Goal: Navigation & Orientation: Find specific page/section

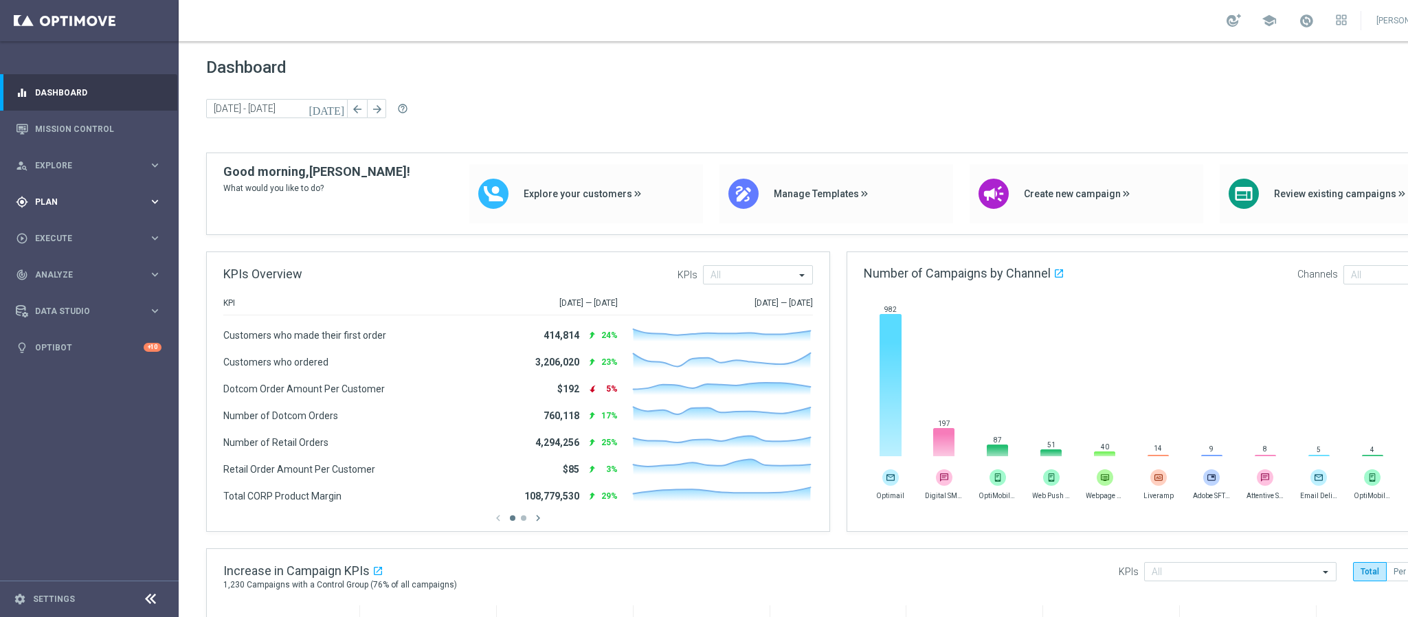
click at [71, 198] on span "Plan" at bounding box center [91, 202] width 113 height 8
click at [83, 268] on span "Templates" at bounding box center [85, 271] width 98 height 8
click at [85, 233] on link "Target Groups" at bounding box center [89, 230] width 107 height 11
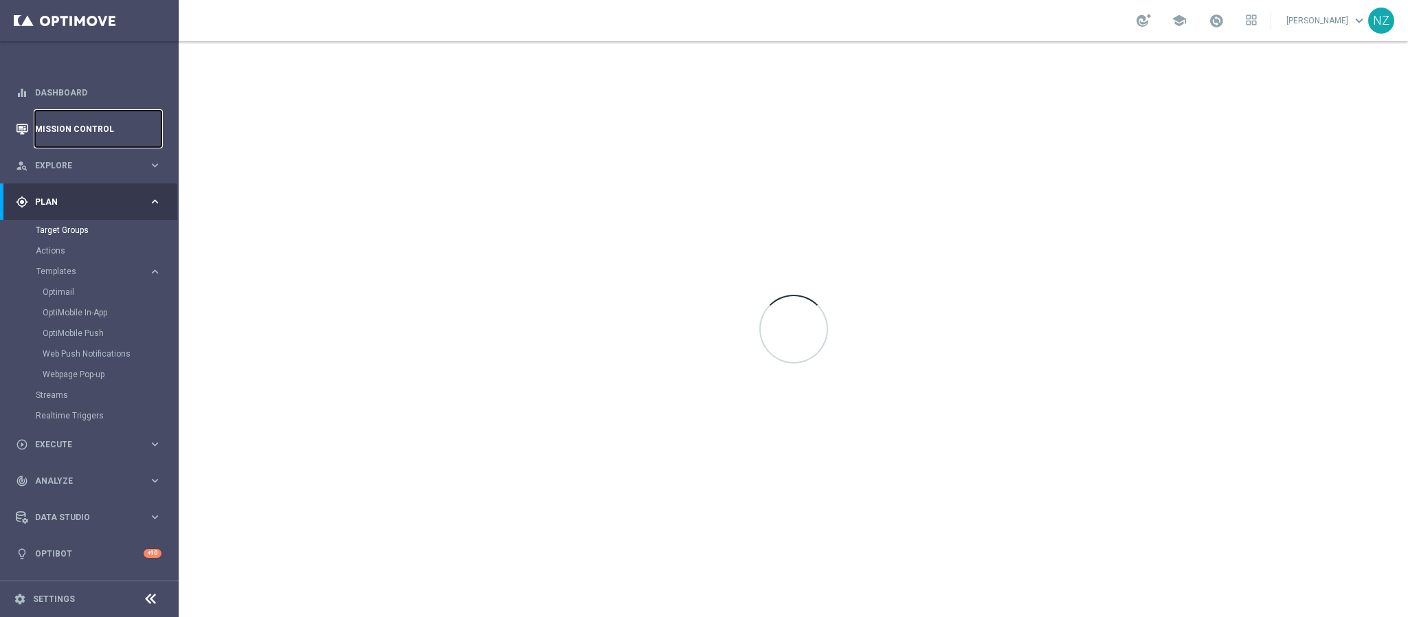
click at [102, 133] on link "Mission Control" at bounding box center [98, 129] width 126 height 36
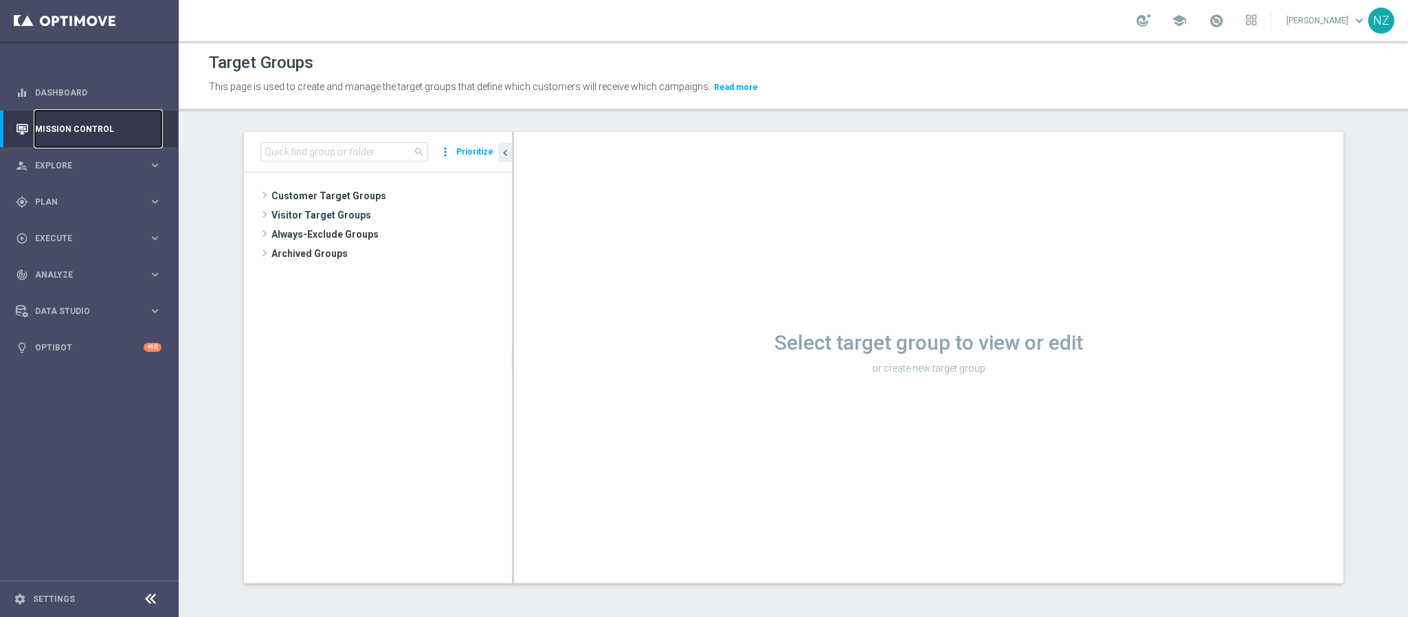
click at [89, 141] on link "Mission Control" at bounding box center [98, 129] width 126 height 36
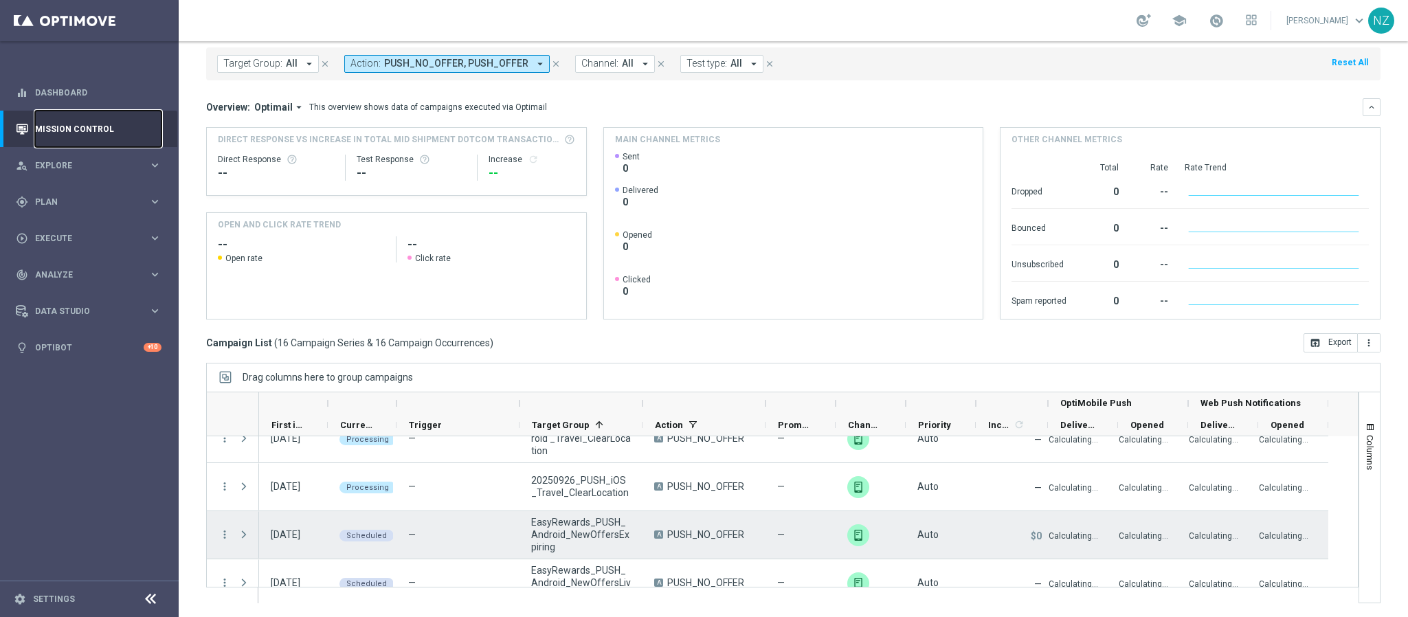
scroll to position [207, 0]
